Goal: Transaction & Acquisition: Obtain resource

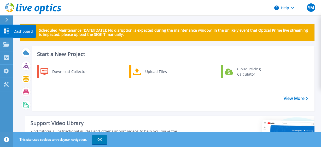
click at [7, 30] on icon at bounding box center [6, 30] width 6 height 5
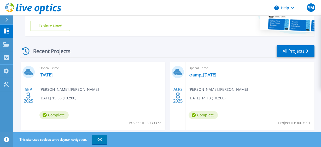
scroll to position [158, 0]
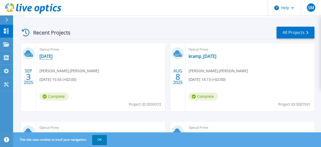
click at [51, 56] on link "[DATE]" at bounding box center [45, 56] width 13 height 5
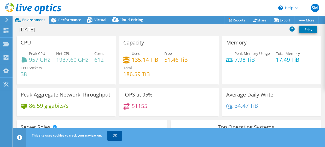
click at [112, 135] on link "OK" at bounding box center [114, 135] width 15 height 9
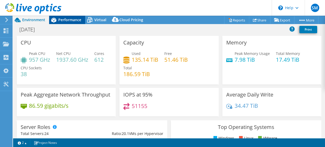
click at [62, 20] on span "Performance" at bounding box center [69, 19] width 23 height 5
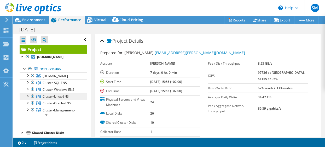
click at [67, 95] on span "Cluster-Linux-ENS" at bounding box center [56, 96] width 26 height 4
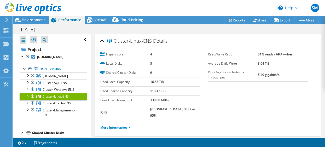
click at [27, 96] on div at bounding box center [27, 95] width 5 height 5
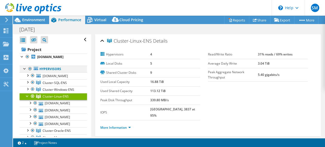
click at [29, 68] on div at bounding box center [29, 69] width 5 height 6
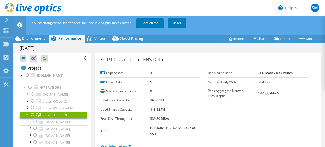
click at [26, 114] on div at bounding box center [27, 113] width 5 height 5
click at [153, 23] on link "Recalculate" at bounding box center [149, 22] width 27 height 9
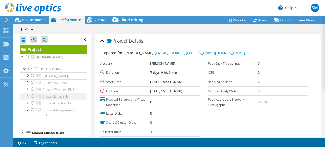
click at [32, 95] on div at bounding box center [32, 96] width 5 height 6
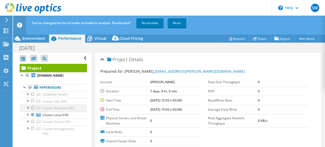
click at [32, 108] on div at bounding box center [32, 107] width 5 height 6
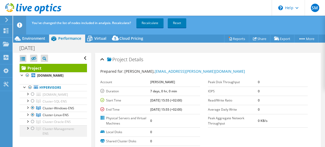
click at [32, 128] on div at bounding box center [32, 128] width 5 height 6
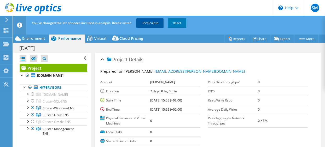
click at [150, 24] on link "Recalculate" at bounding box center [149, 22] width 27 height 9
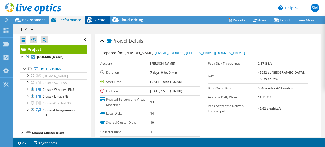
click at [93, 22] on icon at bounding box center [89, 19] width 9 height 9
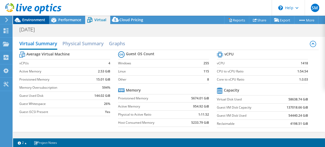
click at [34, 22] on span "Environment" at bounding box center [33, 19] width 23 height 5
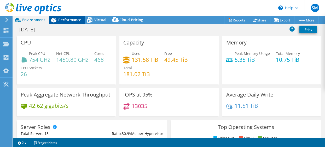
click at [70, 21] on span "Performance" at bounding box center [69, 19] width 23 height 5
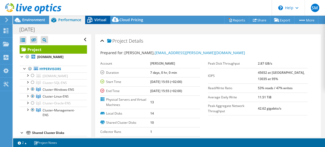
click at [102, 17] on div "Virtual" at bounding box center [97, 20] width 25 height 8
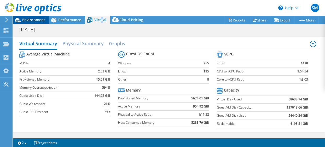
click at [36, 19] on span "Environment" at bounding box center [33, 19] width 23 height 5
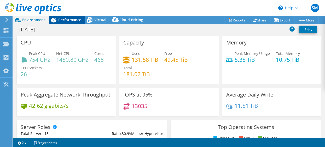
click at [76, 16] on div "Performance" at bounding box center [67, 20] width 36 height 8
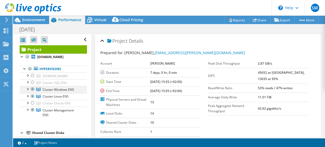
click at [33, 88] on div at bounding box center [32, 89] width 5 height 6
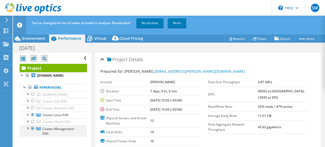
click at [33, 131] on div at bounding box center [32, 128] width 5 height 6
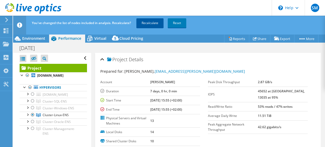
click at [157, 25] on link "Recalculate" at bounding box center [149, 22] width 27 height 9
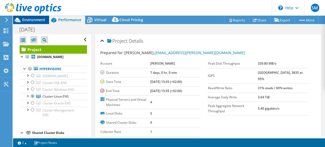
click at [25, 19] on span "Environment" at bounding box center [33, 19] width 23 height 5
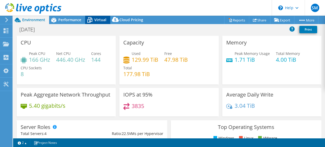
click at [99, 17] on div "Virtual" at bounding box center [97, 20] width 25 height 8
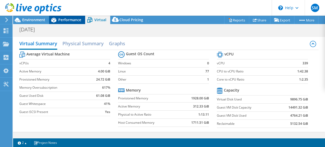
click at [61, 20] on span "Performance" at bounding box center [69, 19] width 23 height 5
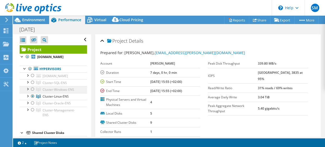
click at [32, 90] on div at bounding box center [32, 89] width 5 height 6
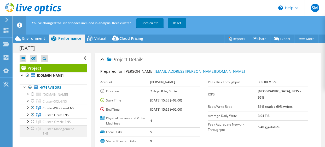
click at [32, 127] on div at bounding box center [32, 128] width 5 height 6
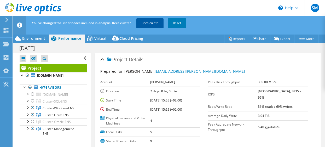
click at [152, 23] on link "Recalculate" at bounding box center [149, 22] width 27 height 9
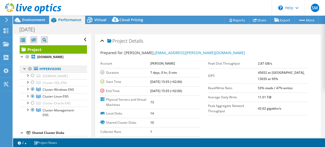
click at [28, 67] on div at bounding box center [29, 69] width 5 height 6
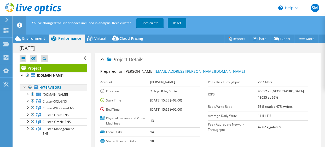
click at [31, 86] on div at bounding box center [29, 87] width 5 height 6
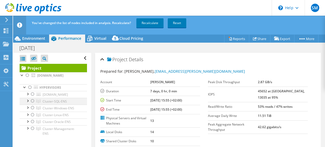
click at [33, 101] on div at bounding box center [32, 101] width 5 height 6
click at [34, 93] on div at bounding box center [32, 94] width 5 height 6
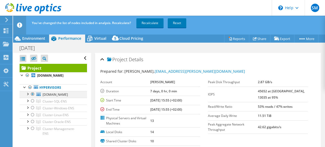
click at [34, 93] on div at bounding box center [32, 94] width 5 height 6
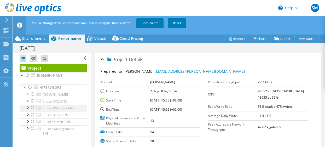
click at [33, 109] on div at bounding box center [32, 107] width 5 height 6
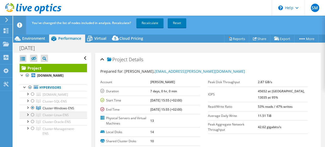
click at [33, 115] on div at bounding box center [32, 114] width 5 height 6
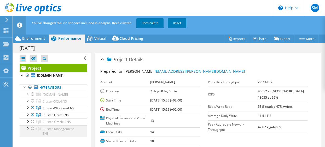
click at [32, 129] on div at bounding box center [32, 128] width 5 height 6
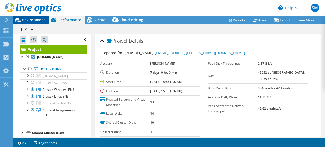
click at [37, 18] on span "Environment" at bounding box center [33, 19] width 23 height 5
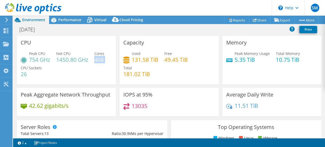
drag, startPoint x: 94, startPoint y: 60, endPoint x: 105, endPoint y: 60, distance: 10.2
click at [105, 60] on div "Peak CPU 754 GHz Net CPU 1450.80 GHz Cores 468 CPU Sockets 26" at bounding box center [66, 66] width 91 height 31
click at [85, 23] on icon at bounding box center [89, 19] width 9 height 9
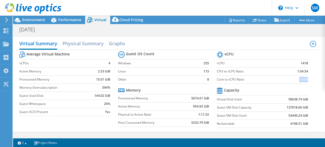
drag, startPoint x: 294, startPoint y: 80, endPoint x: 320, endPoint y: 78, distance: 26.2
click at [320, 78] on div "Virtual Summary Physical Summary Graphs Average Virtual Machine vCPUs 4 Active …" at bounding box center [169, 84] width 312 height 95
drag, startPoint x: 320, startPoint y: 78, endPoint x: 309, endPoint y: 86, distance: 13.3
click at [309, 86] on section "vCPU vCPU 1418 CPU to vCPU Ratio 1:54.54 Core to vCPU Ratio 1:3.03 Capacity Vir…" at bounding box center [266, 90] width 99 height 80
click at [92, 146] on section "Warnings Messages Queue Depth is not recorded from VMware VCenter servers and w…" at bounding box center [169, 142] width 312 height 9
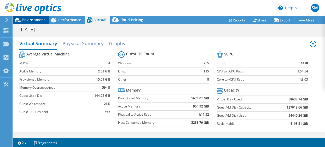
click at [33, 23] on div "Environment" at bounding box center [31, 20] width 36 height 8
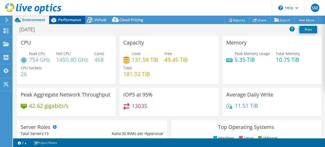
click at [63, 21] on span "Performance" at bounding box center [69, 19] width 23 height 5
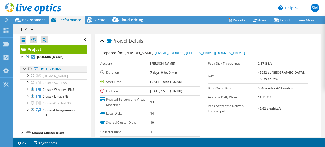
click at [30, 69] on div at bounding box center [29, 69] width 5 height 6
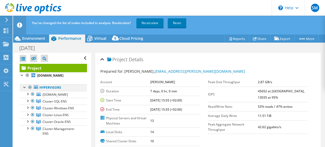
click at [29, 88] on div at bounding box center [29, 87] width 5 height 6
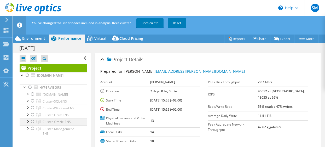
click at [33, 122] on div at bounding box center [32, 121] width 5 height 6
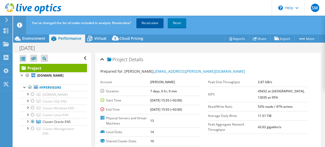
click at [150, 23] on link "Recalculate" at bounding box center [149, 22] width 27 height 9
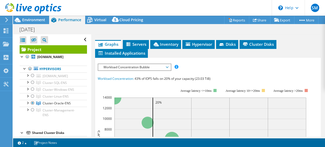
scroll to position [137, 0]
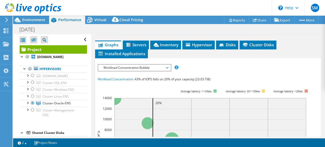
click at [167, 67] on span "Workload Concentration Bubble" at bounding box center [134, 67] width 67 height 6
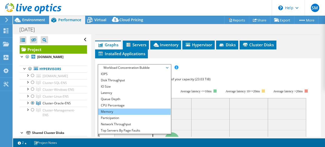
click at [124, 111] on li "Memory" at bounding box center [134, 111] width 72 height 6
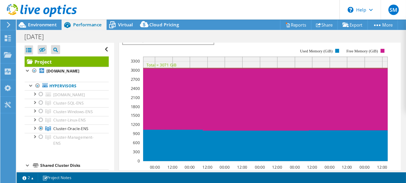
scroll to position [171, 0]
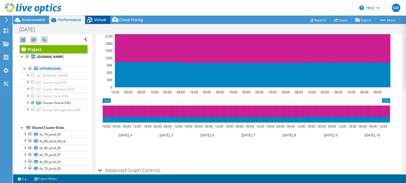
click at [98, 17] on span "Virtual" at bounding box center [100, 19] width 12 height 5
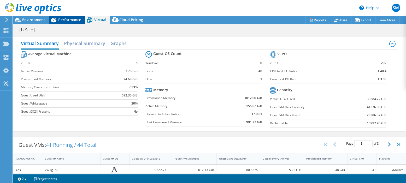
click at [74, 17] on span "Performance" at bounding box center [69, 19] width 23 height 5
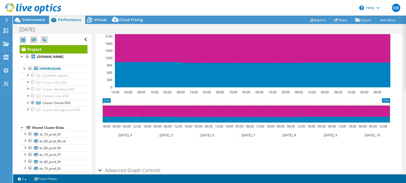
scroll to position [0, 0]
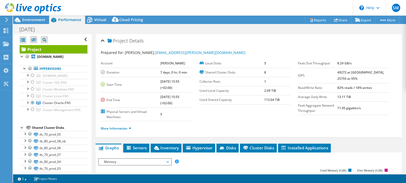
click at [168, 146] on span "Memory" at bounding box center [134, 162] width 67 height 6
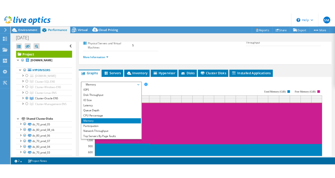
scroll to position [75, 0]
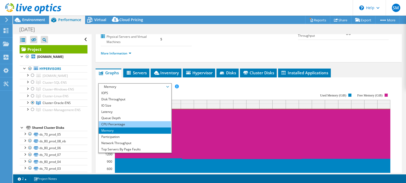
click at [135, 121] on li "CPU Percentage" at bounding box center [135, 124] width 72 height 6
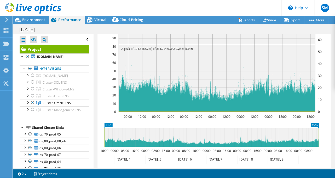
scroll to position [190, 0]
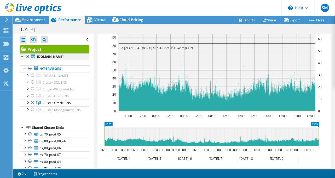
click at [27, 57] on div at bounding box center [27, 57] width 5 height 6
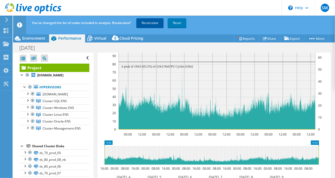
click at [155, 23] on link "Recalculate" at bounding box center [149, 22] width 27 height 9
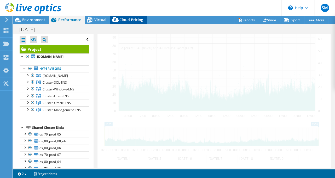
click at [131, 22] on div "Cloud Pricing" at bounding box center [128, 20] width 37 height 8
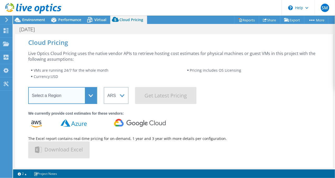
click at [91, 96] on select "Select a Region [GEOGRAPHIC_DATA] ([GEOGRAPHIC_DATA]) [GEOGRAPHIC_DATA] ([GEOGR…" at bounding box center [62, 95] width 69 height 17
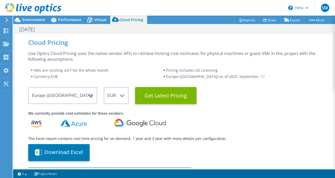
select select "EUFrankfurt"
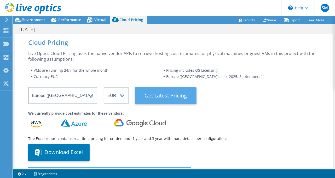
click at [168, 97] on Latest "Get Latest Pricing" at bounding box center [165, 95] width 61 height 17
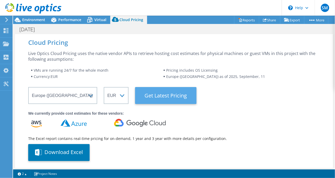
scroll to position [174, 0]
select select "EUR"
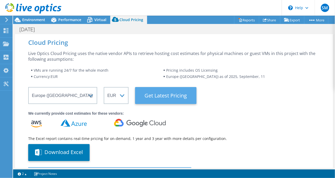
click at [151, 95] on Latest "Get Latest Pricing" at bounding box center [165, 95] width 61 height 17
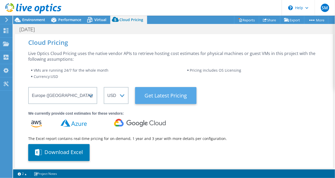
select select "EUR"
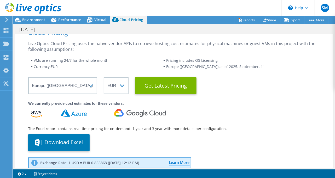
scroll to position [8, 0]
